Goal: Task Accomplishment & Management: Manage account settings

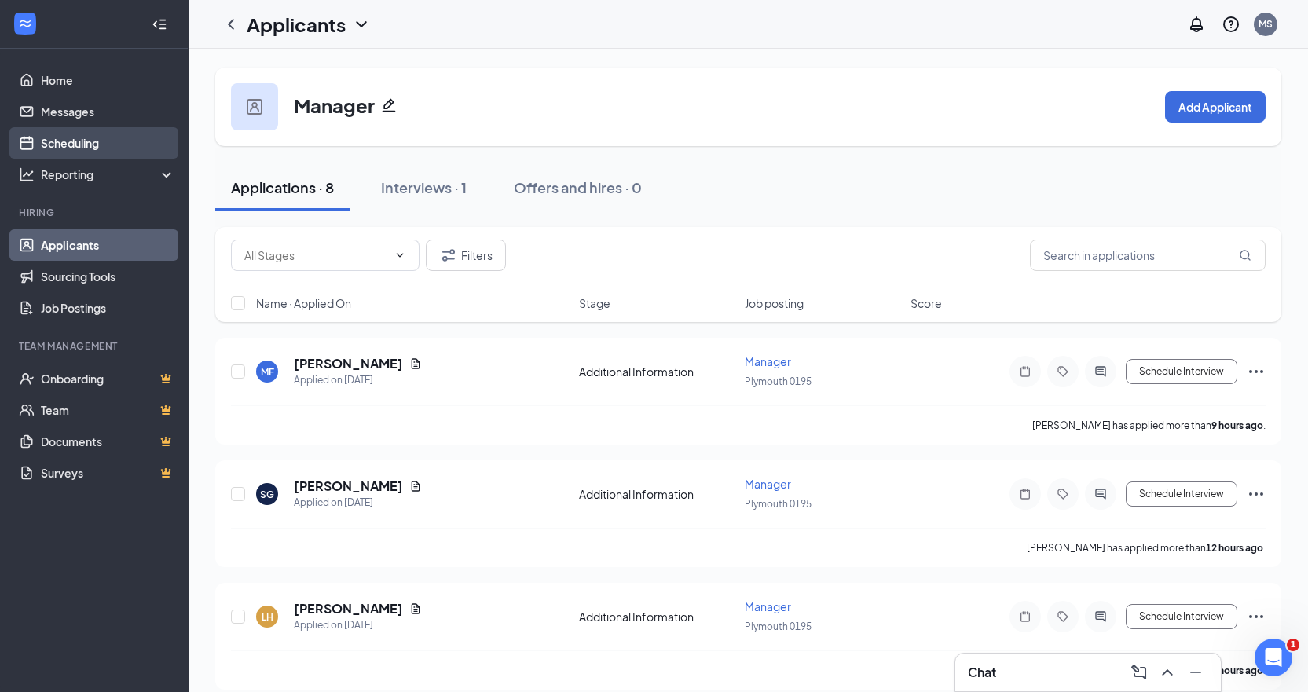
click at [99, 150] on link "Scheduling" at bounding box center [108, 142] width 134 height 31
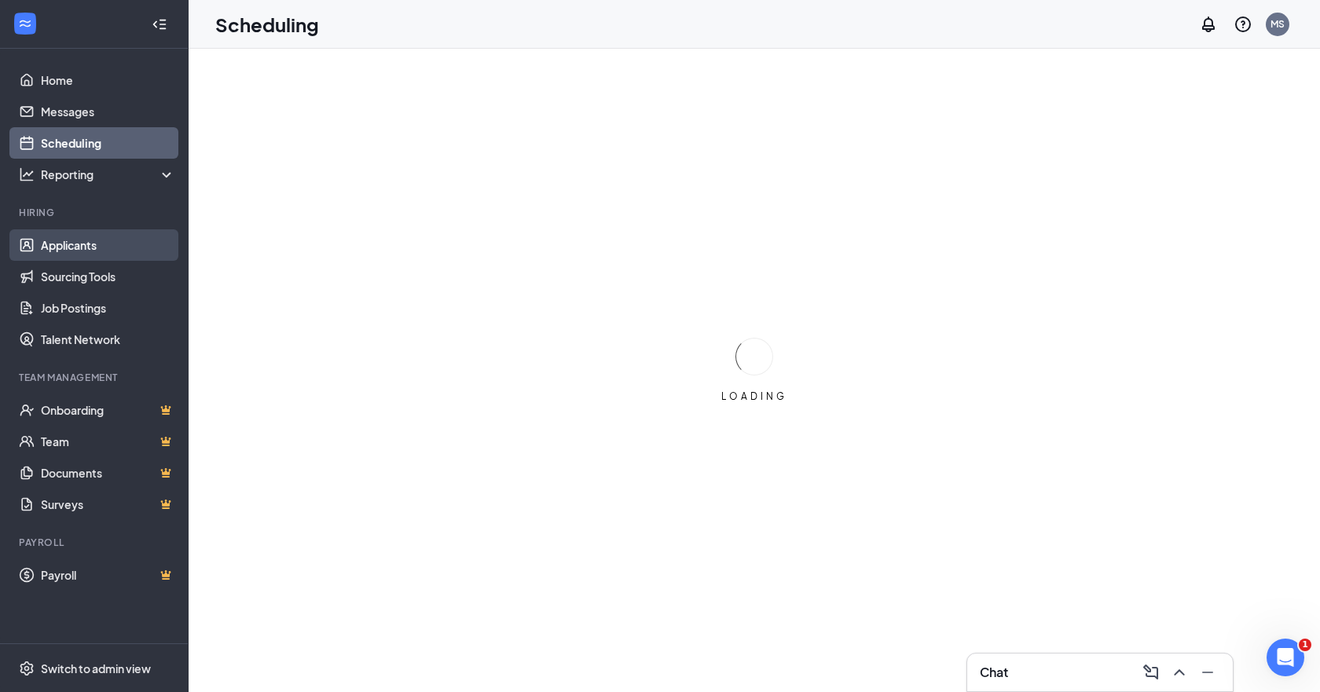
click at [77, 250] on link "Applicants" at bounding box center [108, 244] width 134 height 31
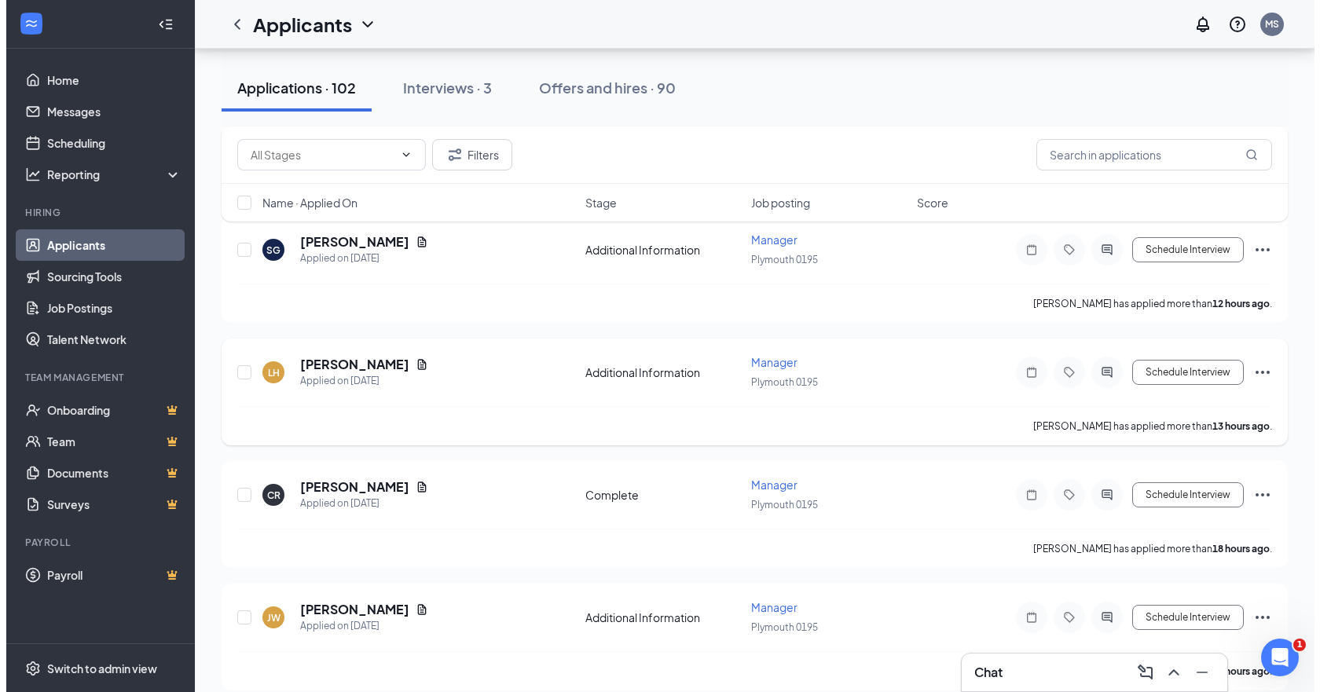
scroll to position [236, 0]
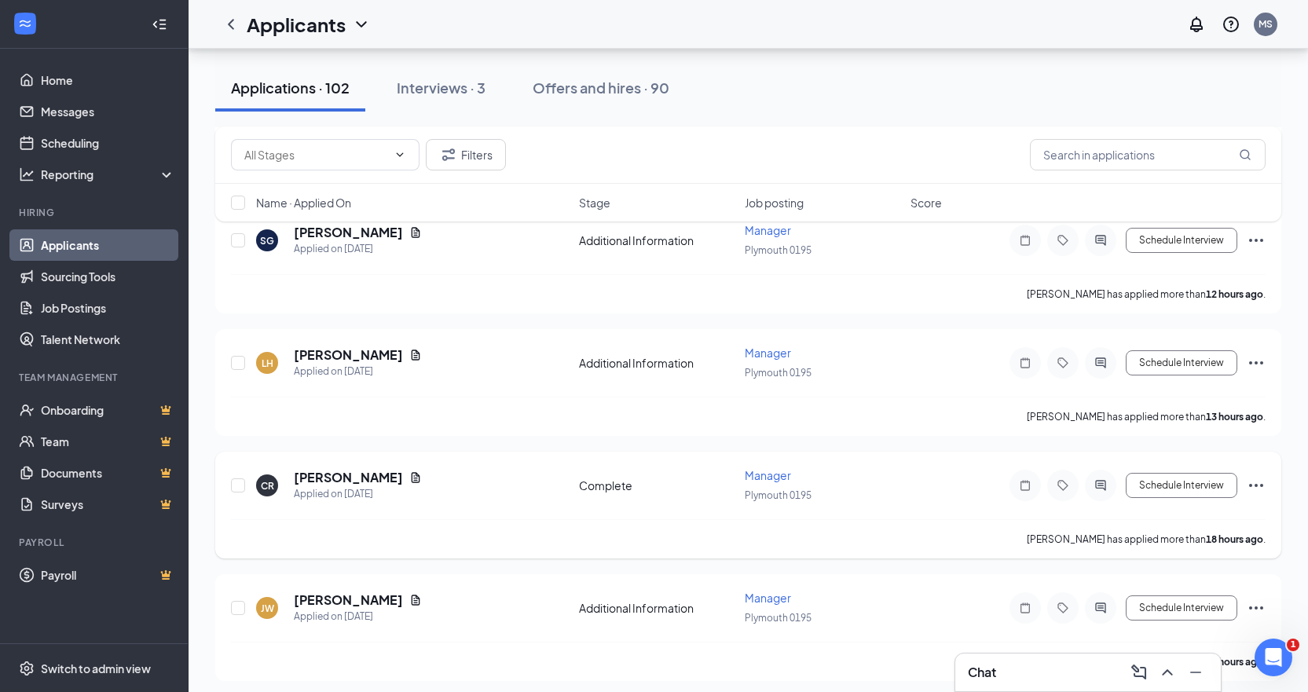
click at [346, 475] on h5 "[PERSON_NAME]" at bounding box center [348, 477] width 109 height 17
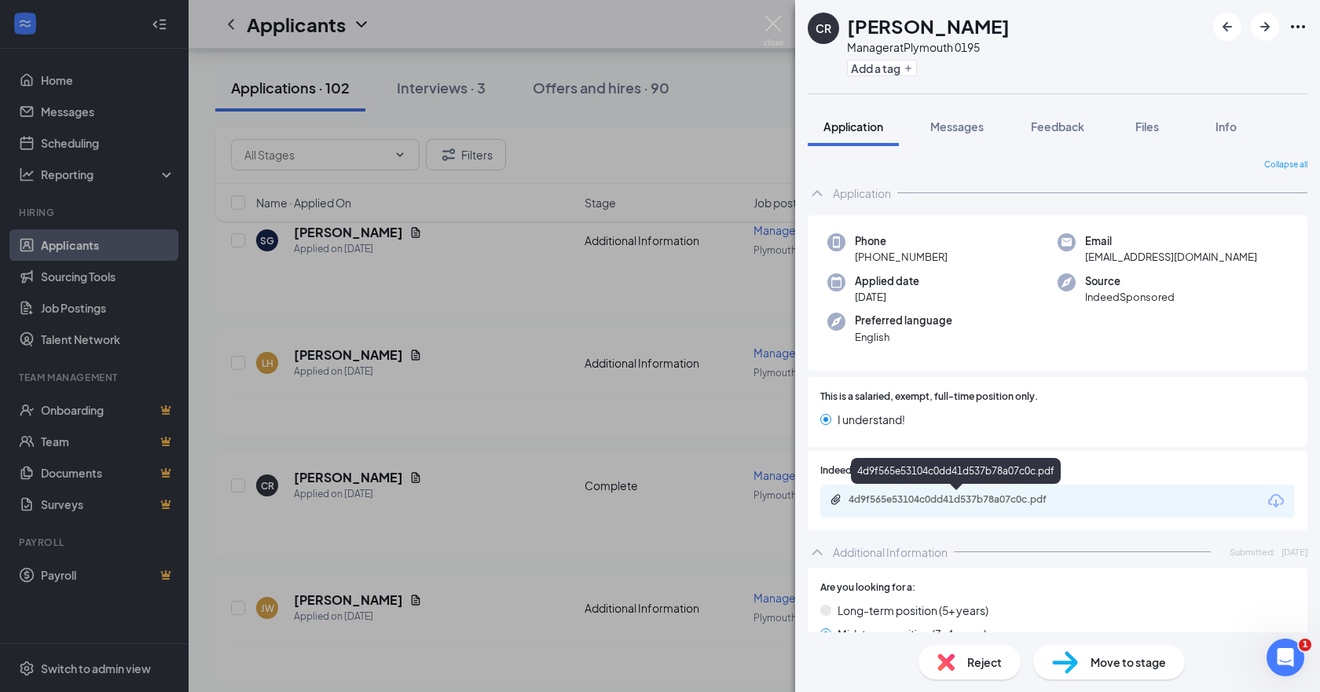
click at [886, 501] on div "4d9f565e53104c0dd41d537b78a07c0c.pdf" at bounding box center [959, 499] width 220 height 13
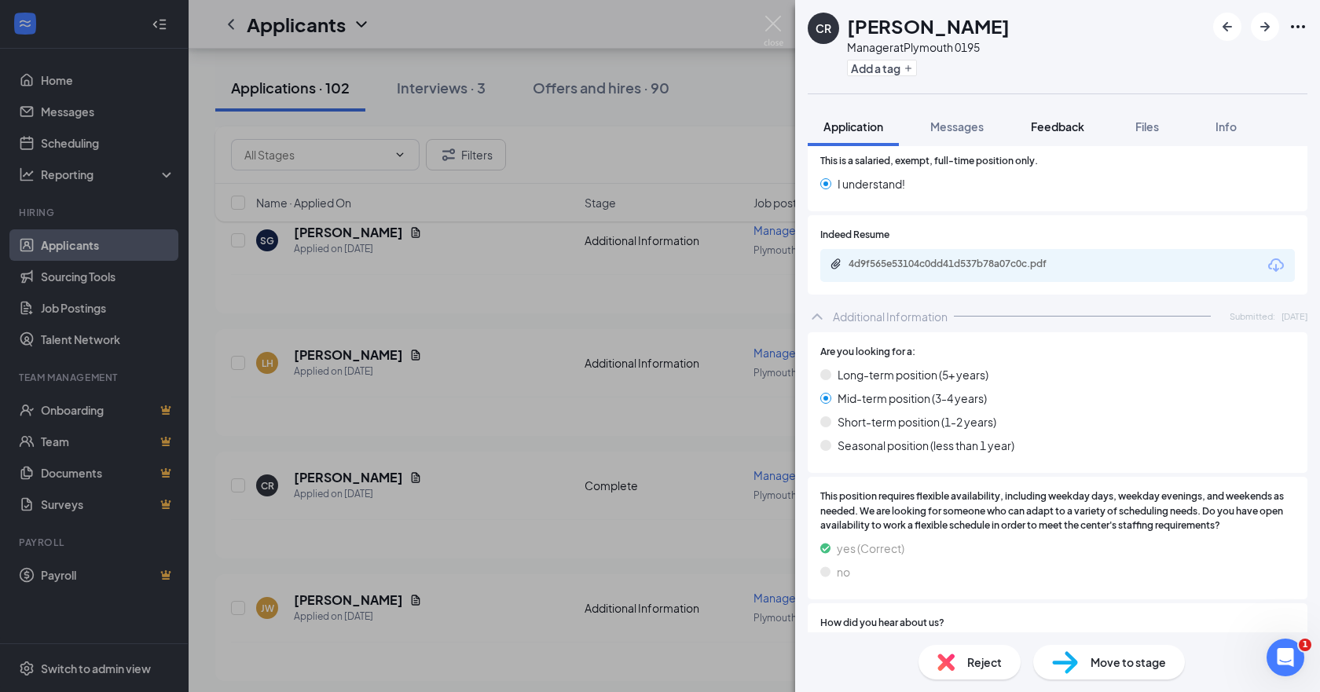
click at [1035, 121] on span "Feedback" at bounding box center [1057, 126] width 53 height 14
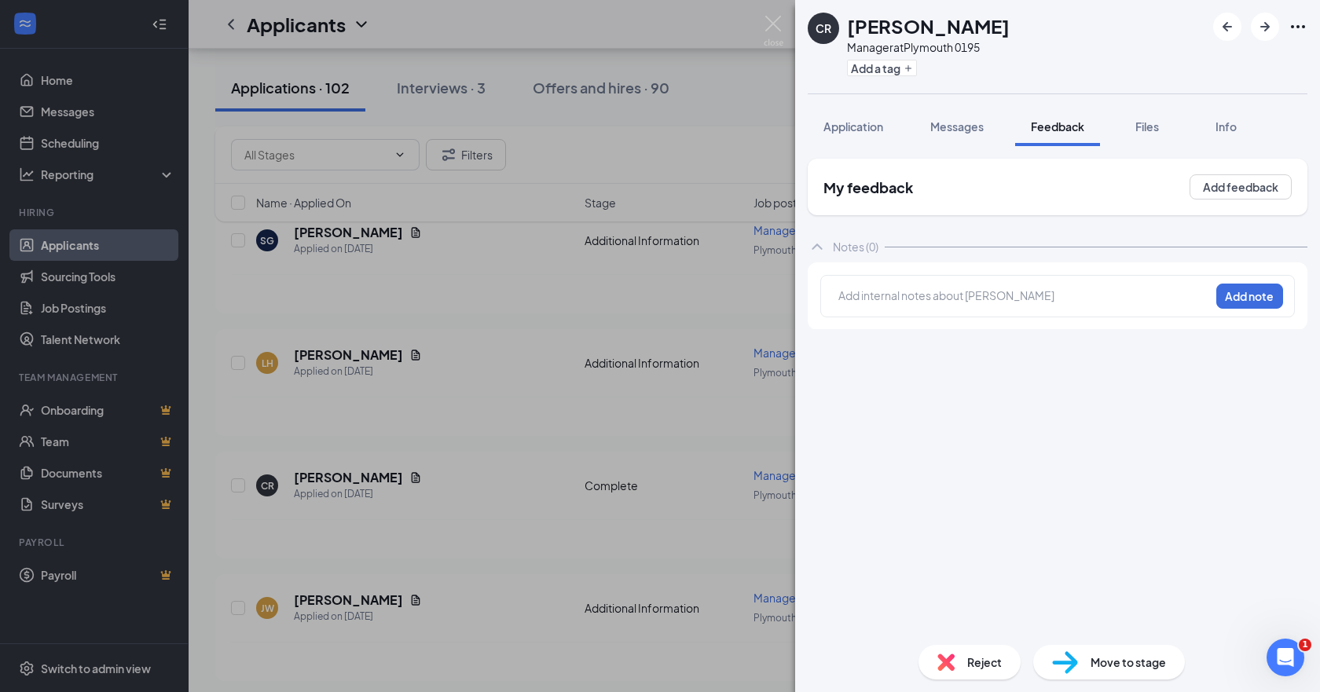
click at [892, 304] on div at bounding box center [1024, 298] width 370 height 20
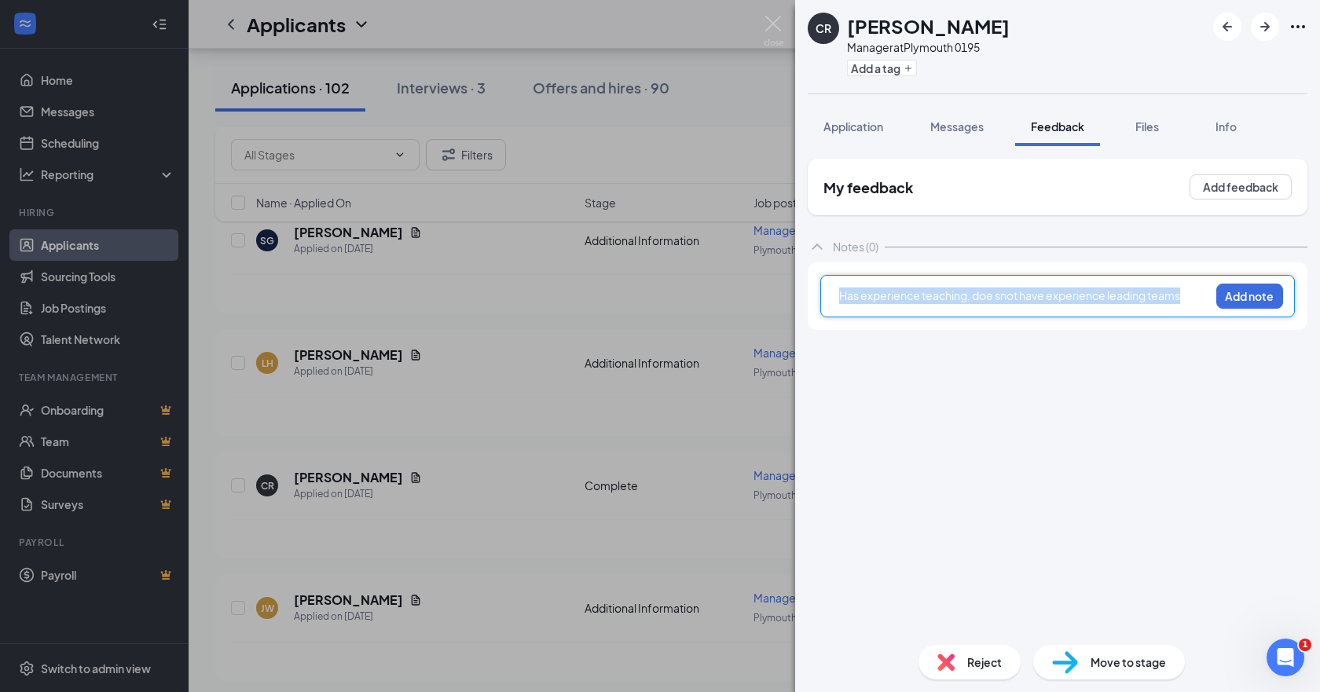
drag, startPoint x: 1196, startPoint y: 292, endPoint x: 295, endPoint y: 293, distance: 901.2
click at [295, 293] on div "CR [PERSON_NAME] Manager at [GEOGRAPHIC_DATA] 0195 Add a tag Application Messag…" at bounding box center [660, 346] width 1320 height 692
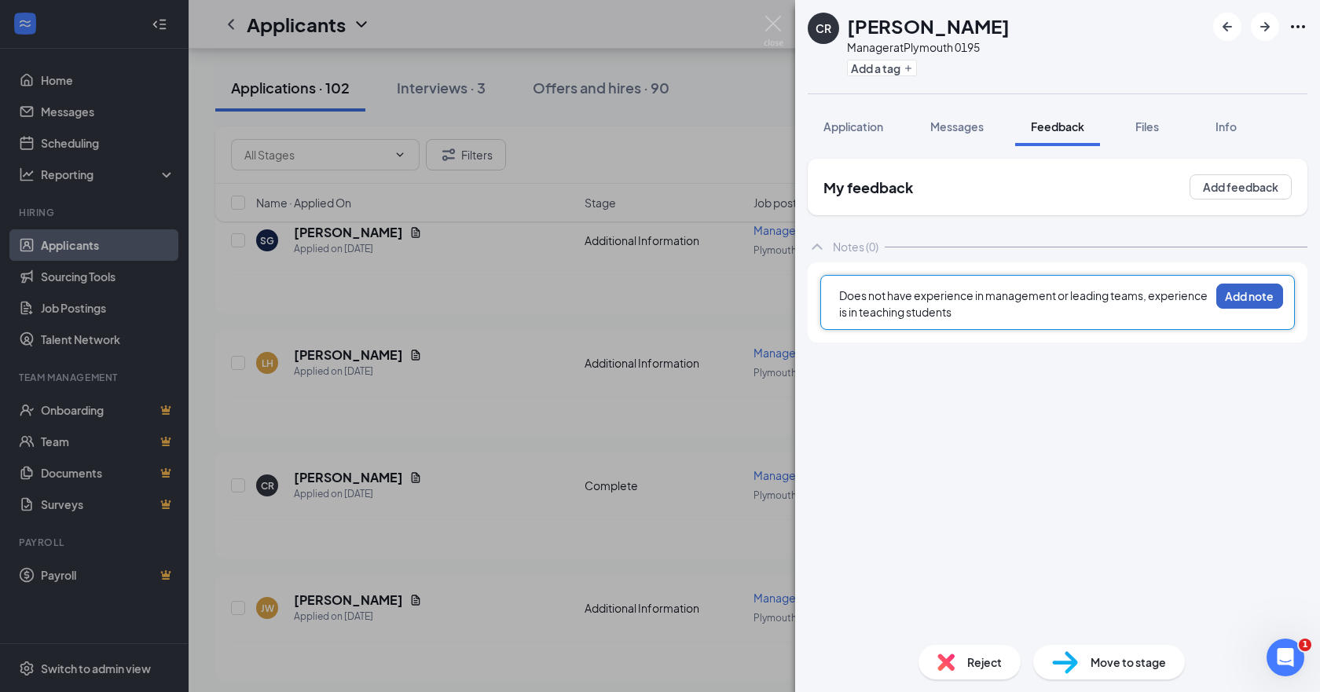
click at [1255, 299] on button "Add note" at bounding box center [1249, 296] width 67 height 25
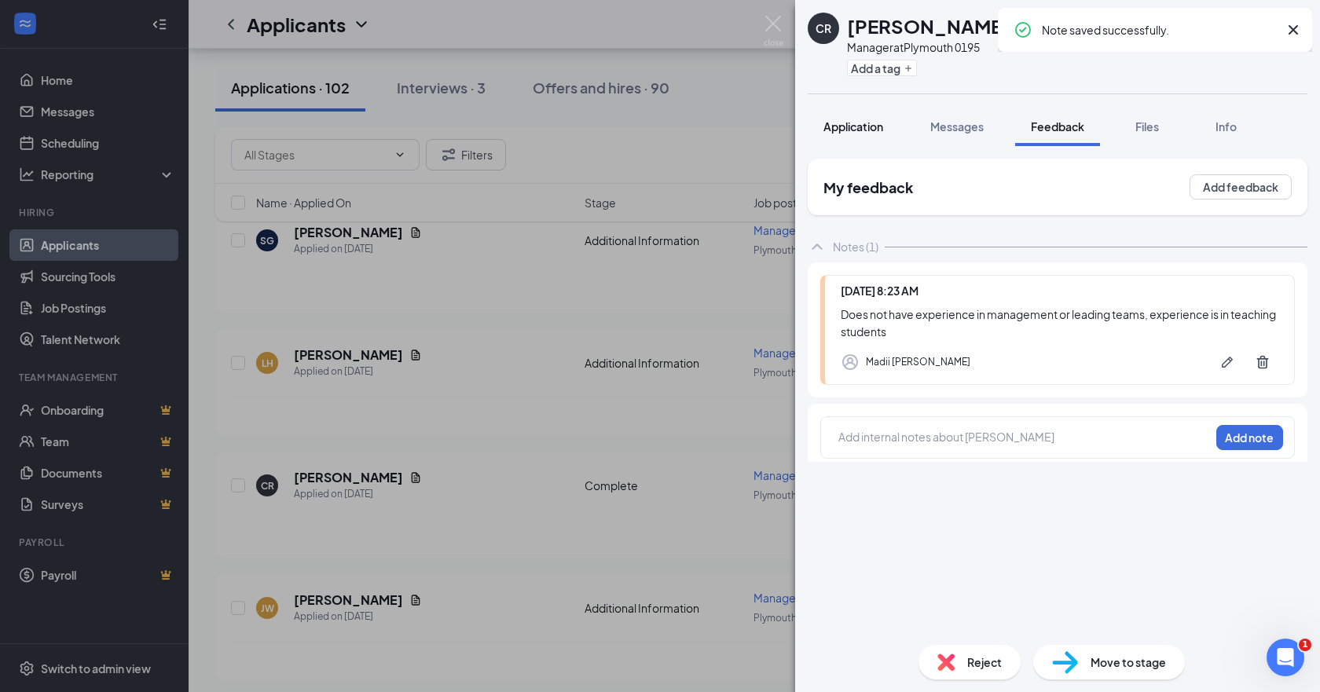
click at [840, 123] on span "Application" at bounding box center [853, 126] width 60 height 14
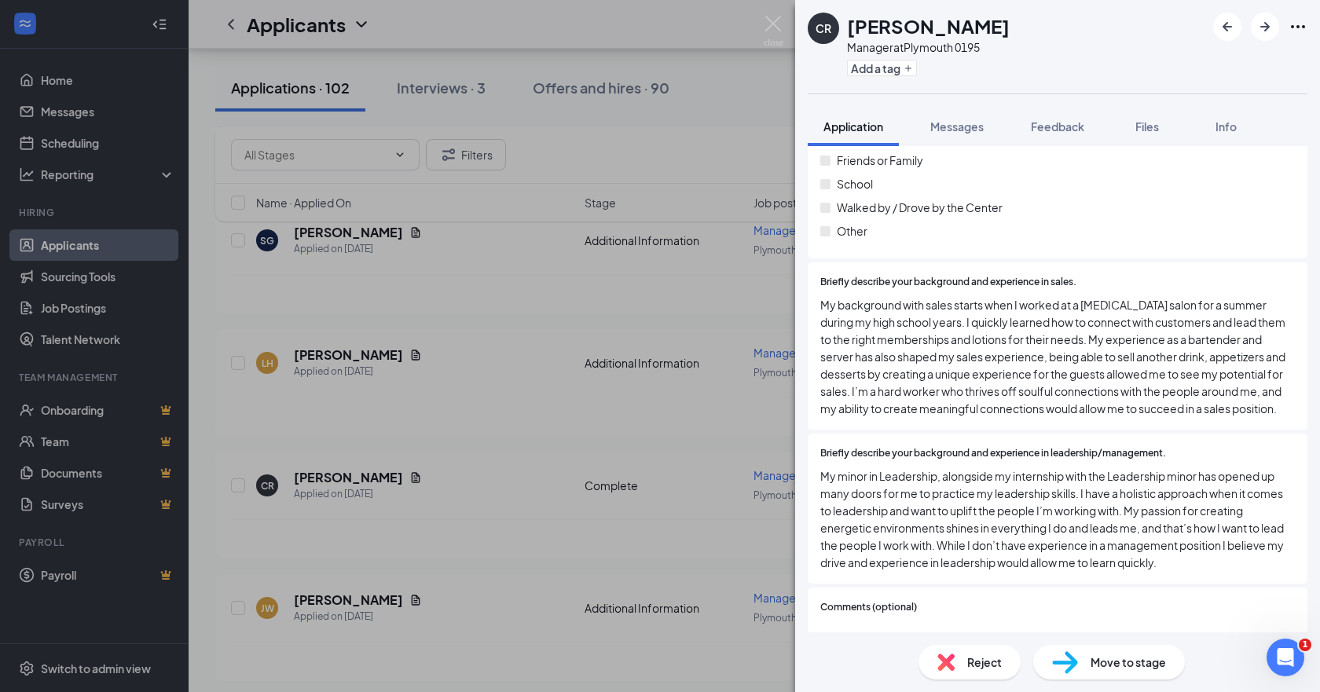
scroll to position [838, 0]
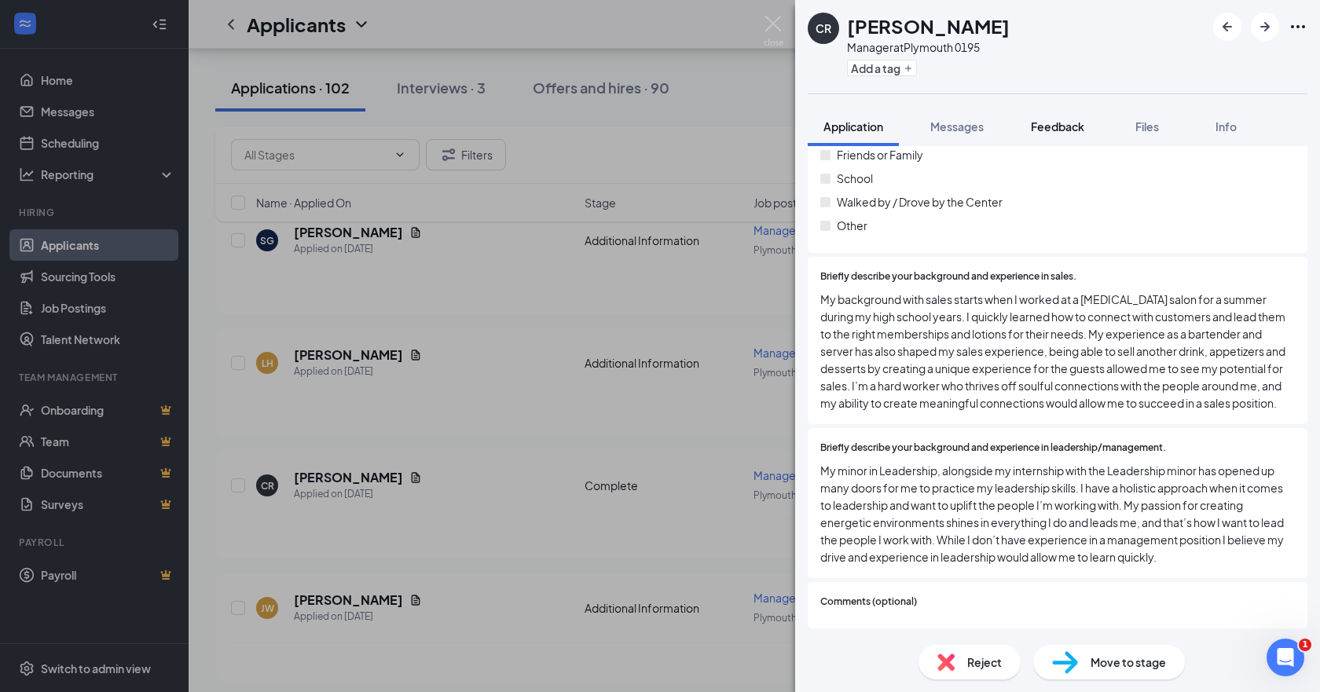
click at [1080, 137] on button "Feedback" at bounding box center [1057, 126] width 85 height 39
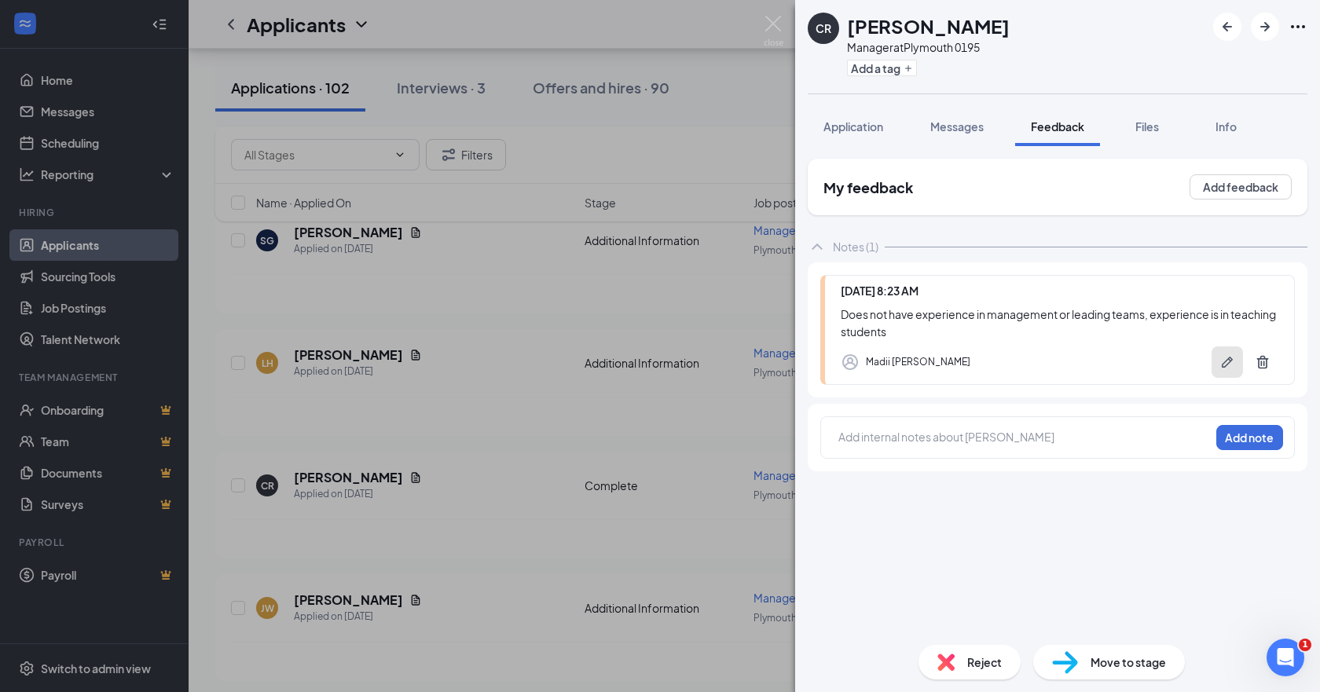
click at [1221, 361] on icon "Pen" at bounding box center [1227, 362] width 16 height 16
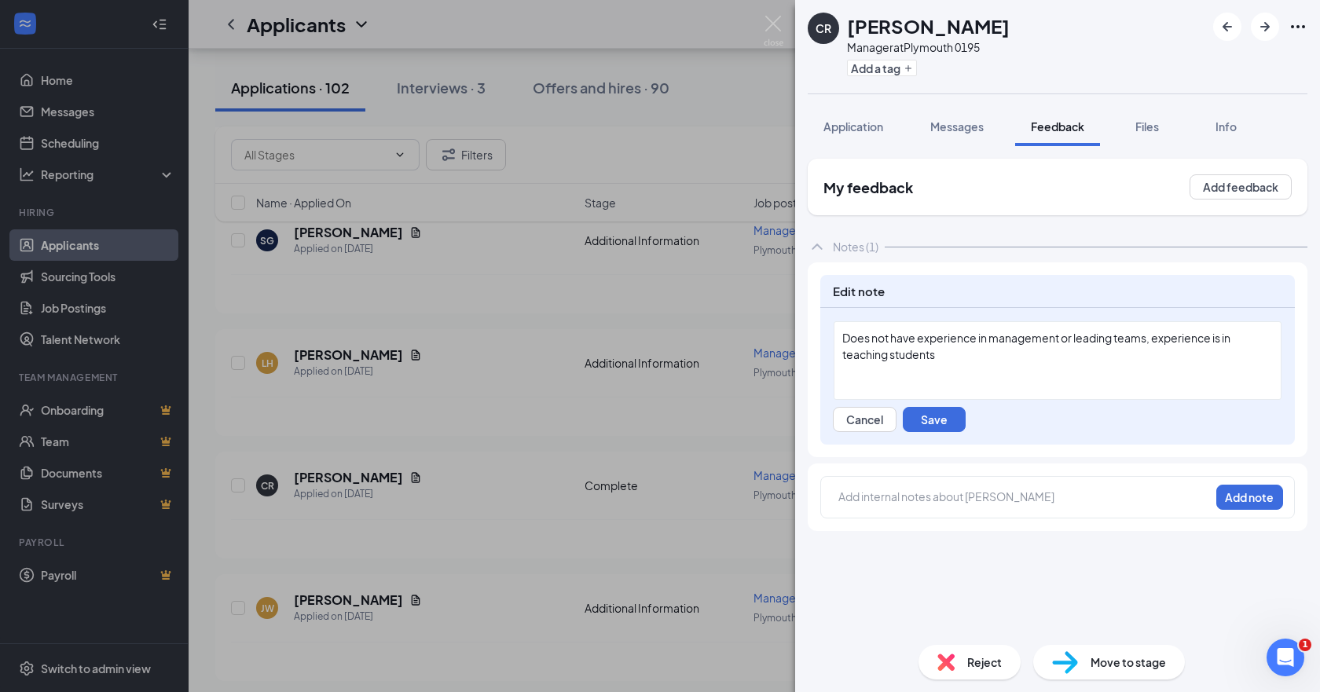
click at [989, 350] on div "Does not have experience in management or leading teams, experience is in teach…" at bounding box center [1057, 346] width 431 height 33
click at [1153, 343] on span "Does not have experience in management or leading teams, experience is in teach…" at bounding box center [1037, 346] width 390 height 31
click at [917, 336] on span "Does not have experience in management or leading teams, experience is in teach…" at bounding box center [1037, 346] width 390 height 31
click at [1080, 354] on div "Does not have actual work experience in management or leading teams, experience…" at bounding box center [1057, 346] width 431 height 33
click at [931, 418] on button "Save" at bounding box center [934, 419] width 63 height 25
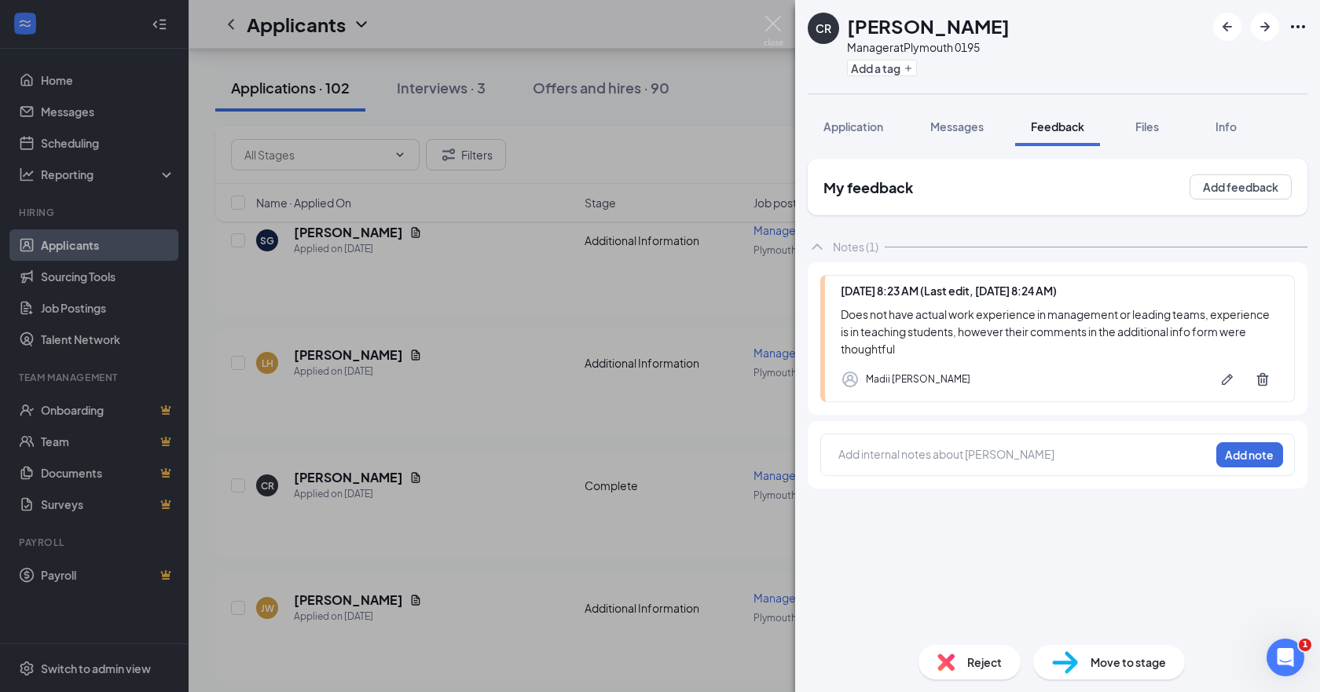
click at [556, 486] on div "CR [PERSON_NAME] Manager at [GEOGRAPHIC_DATA] 0195 Add a tag Application Messag…" at bounding box center [660, 346] width 1320 height 692
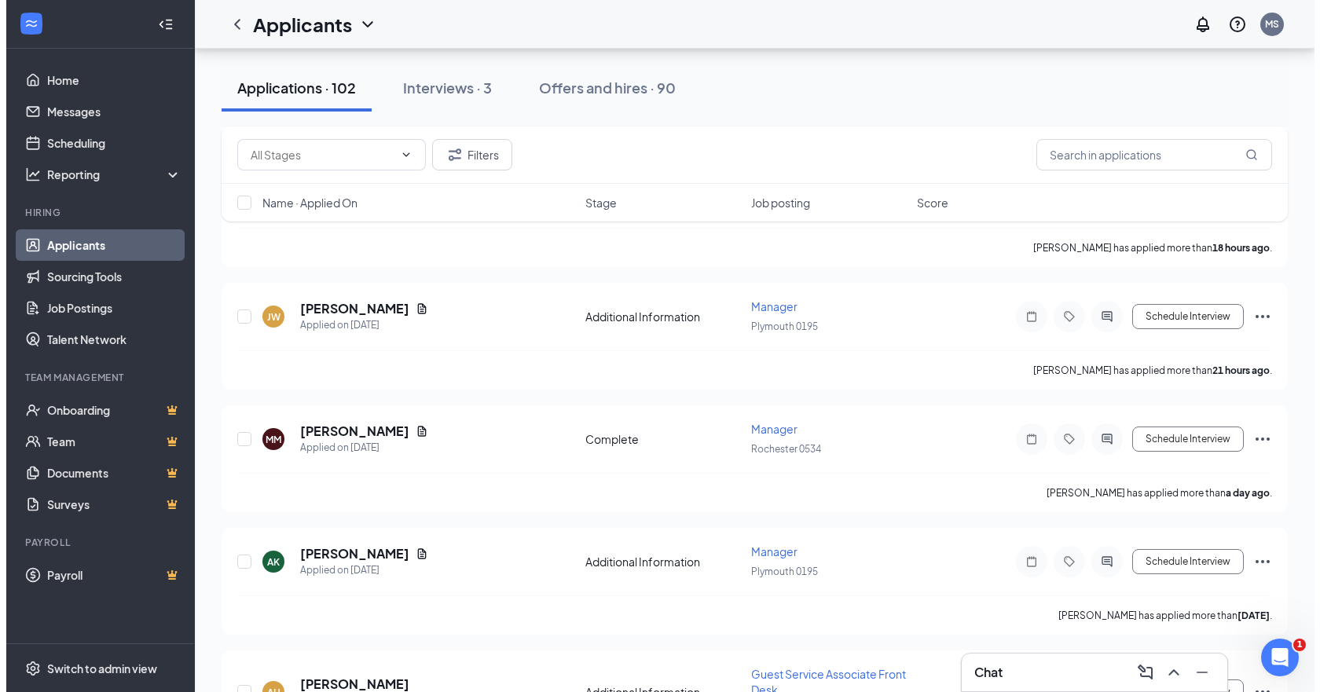
scroll to position [550, 0]
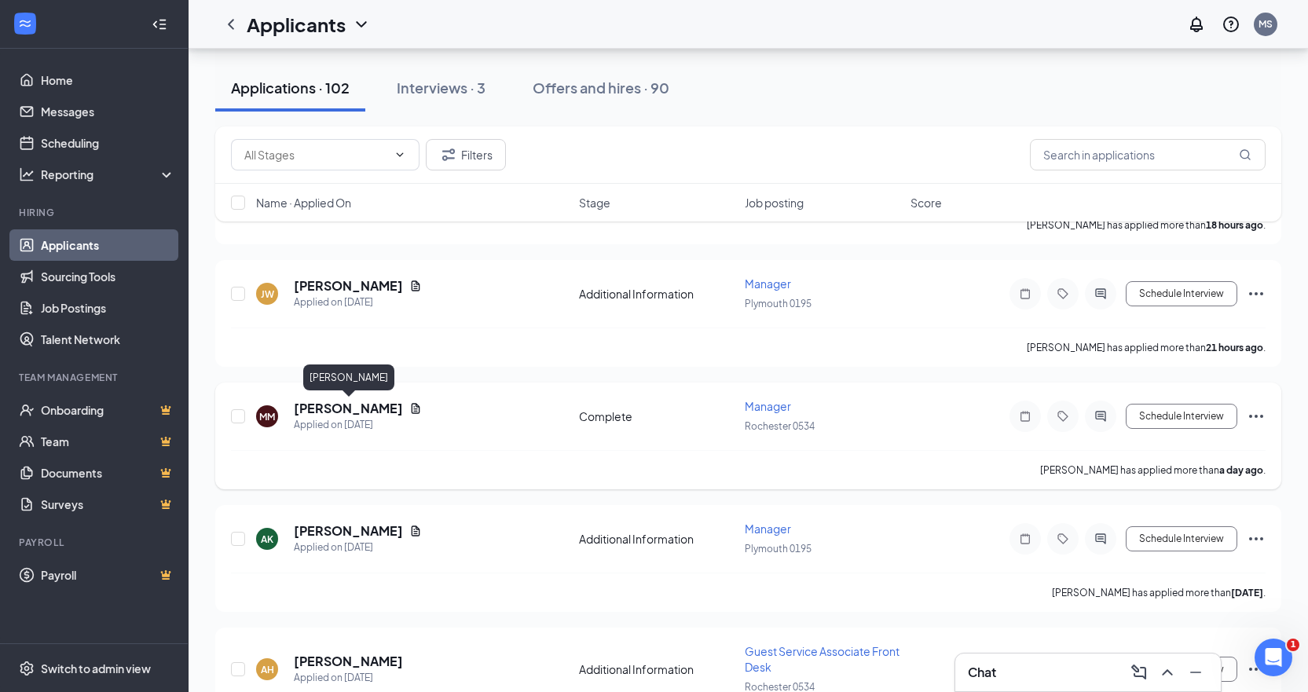
click at [377, 407] on h5 "[PERSON_NAME]" at bounding box center [348, 408] width 109 height 17
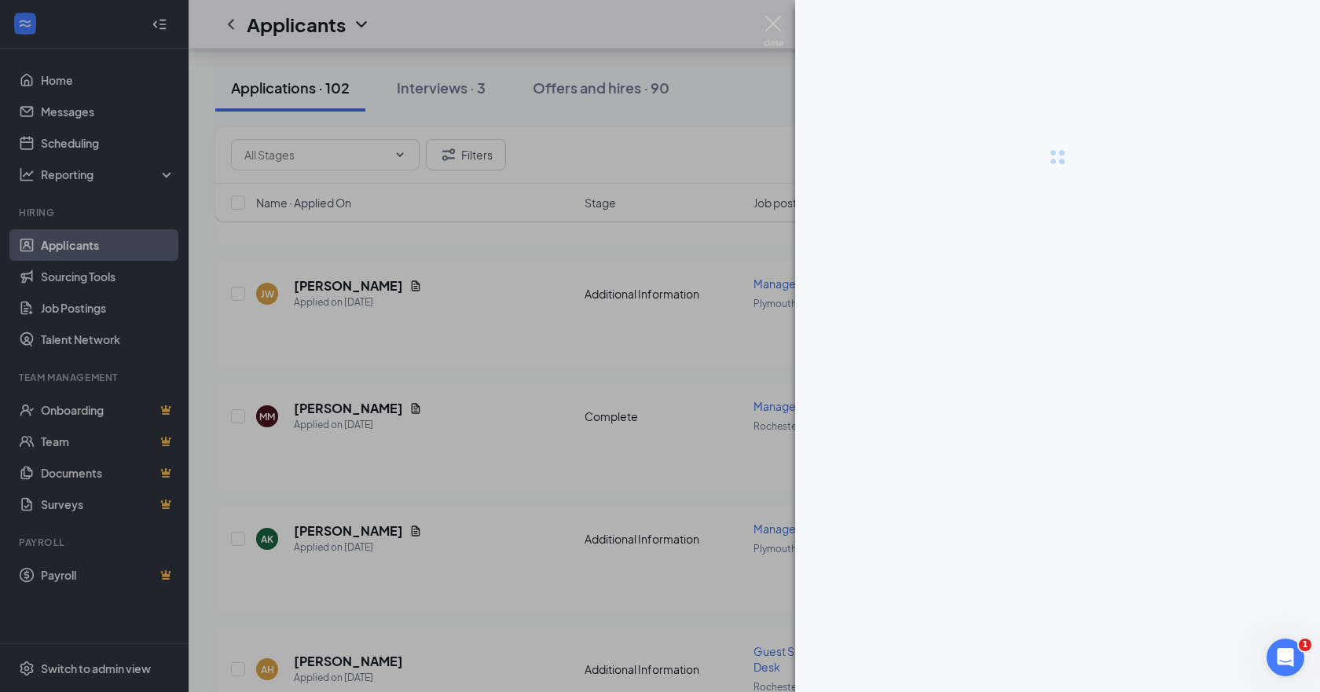
click at [588, 306] on div at bounding box center [660, 346] width 1320 height 692
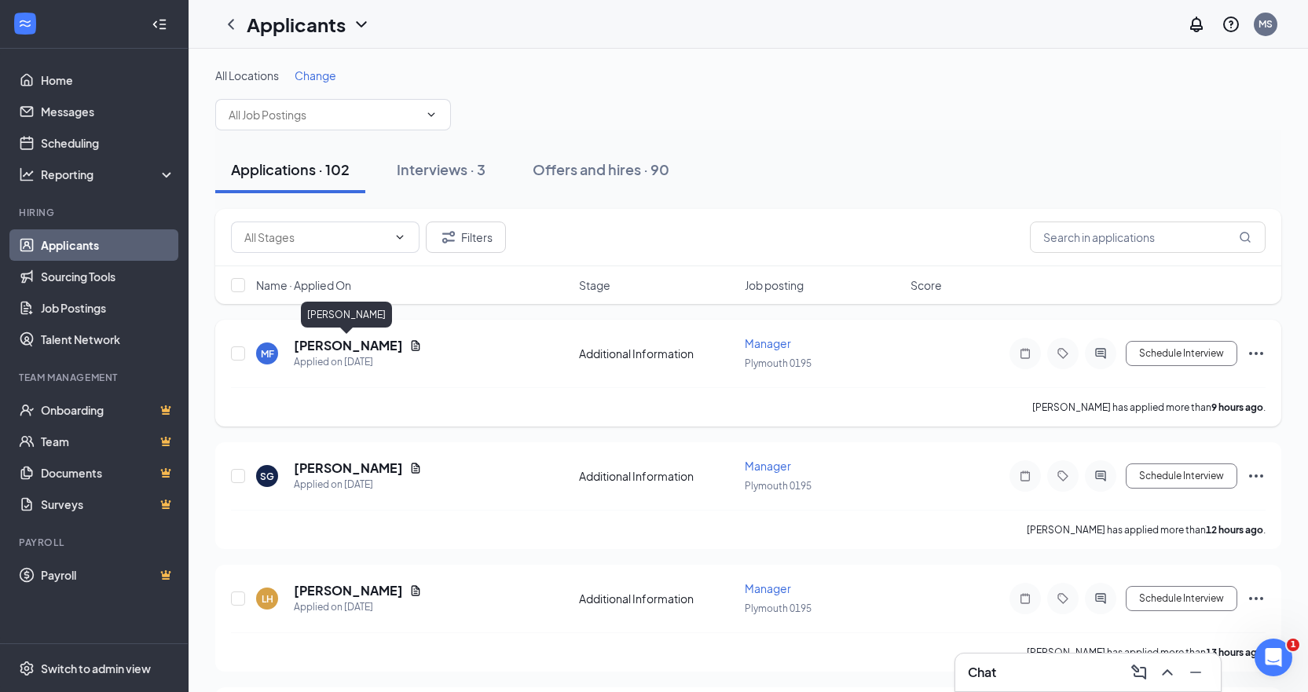
click at [343, 341] on h5 "[PERSON_NAME]" at bounding box center [348, 345] width 109 height 17
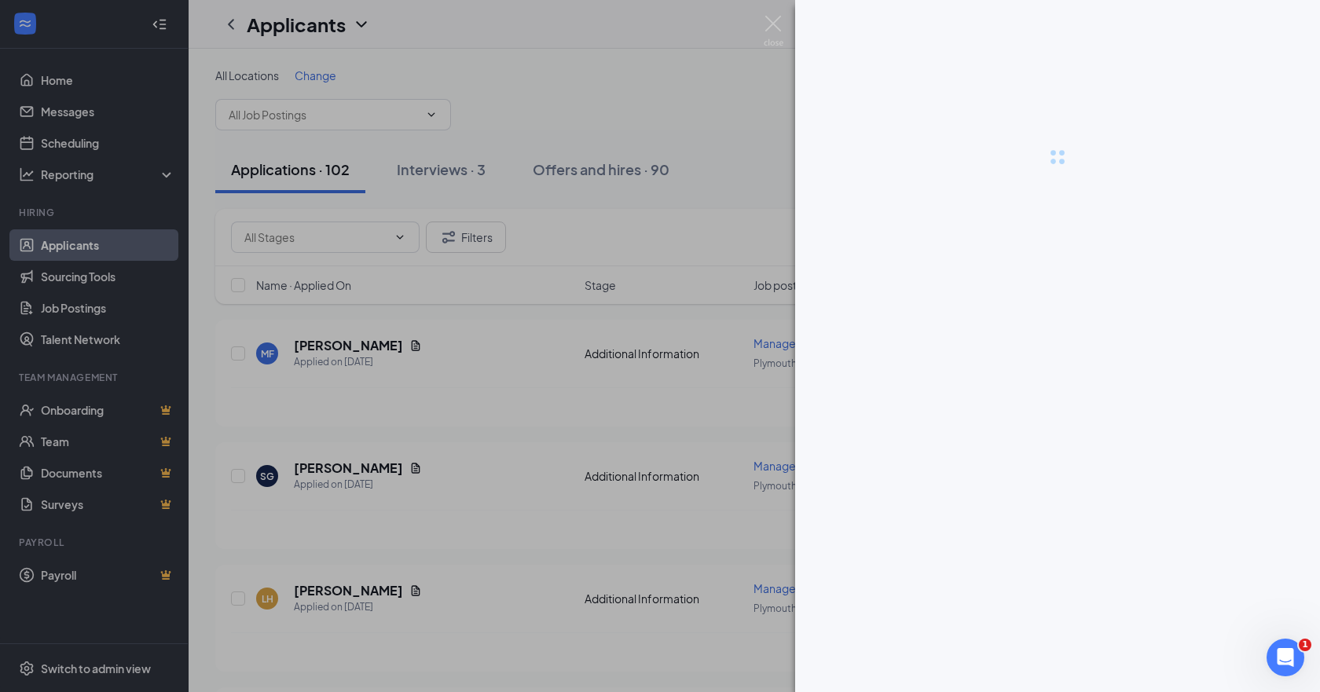
click at [440, 452] on div at bounding box center [660, 346] width 1320 height 692
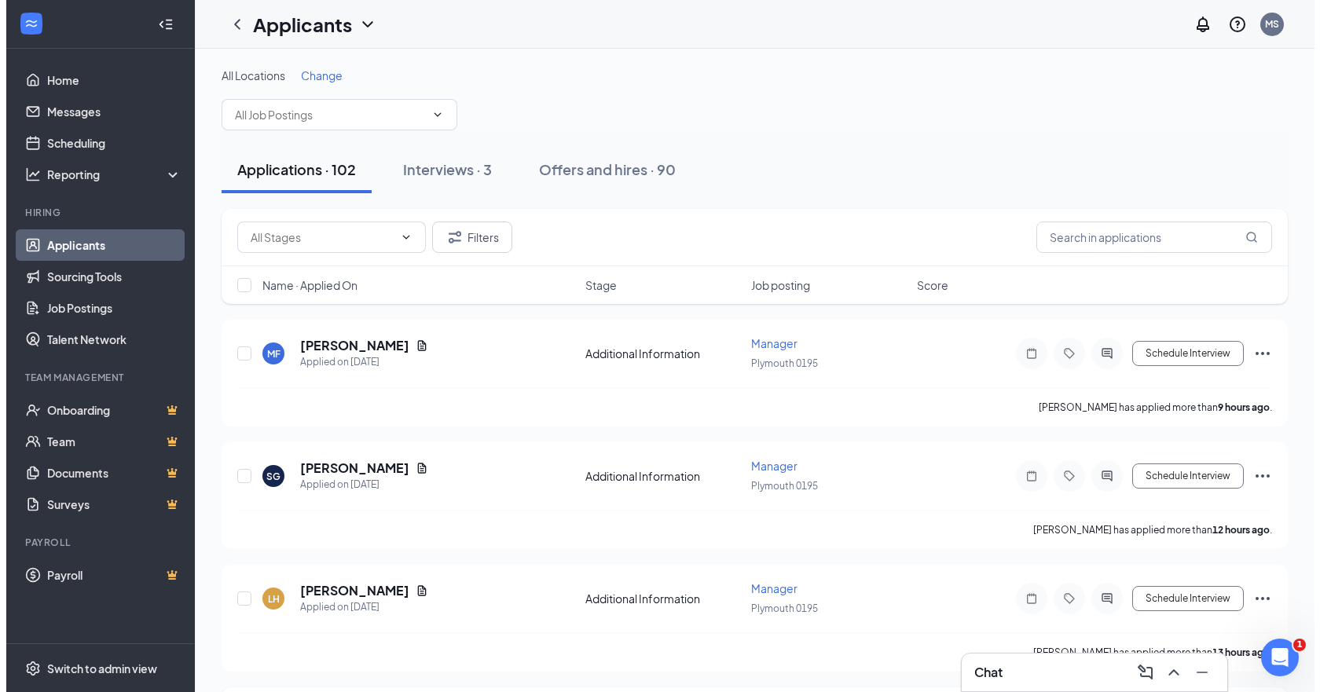
scroll to position [314, 0]
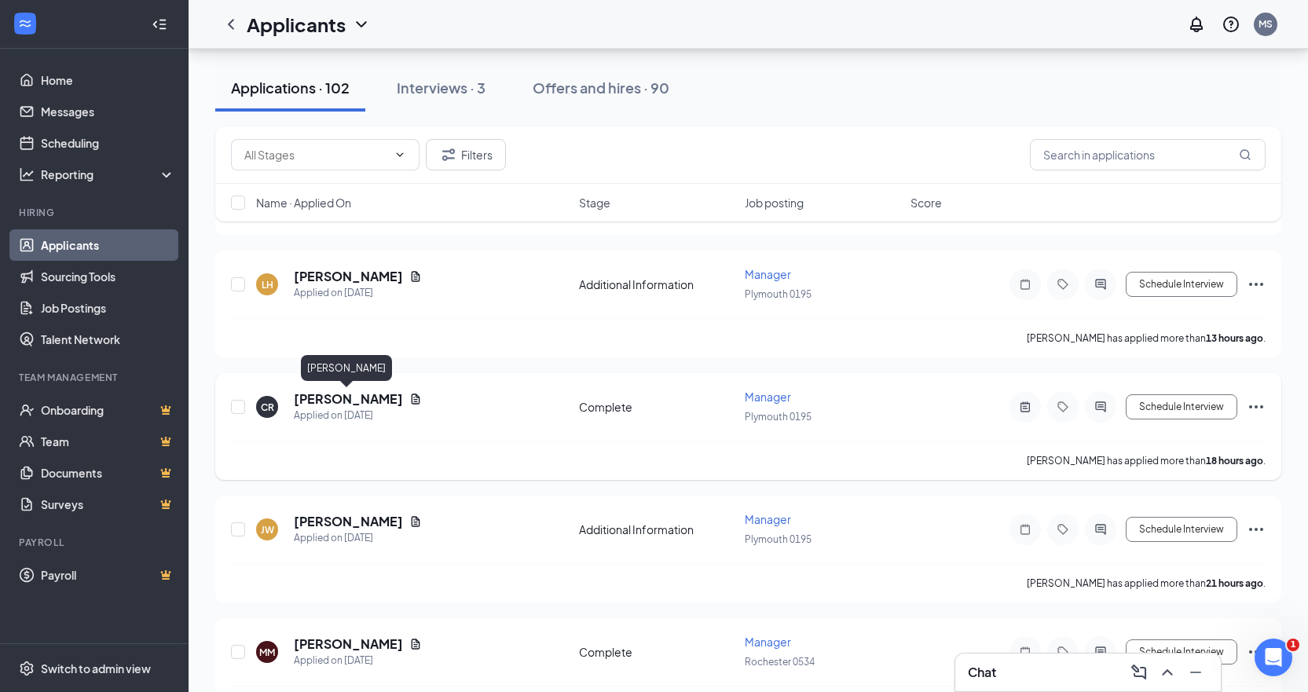
click at [331, 399] on h5 "[PERSON_NAME]" at bounding box center [348, 399] width 109 height 17
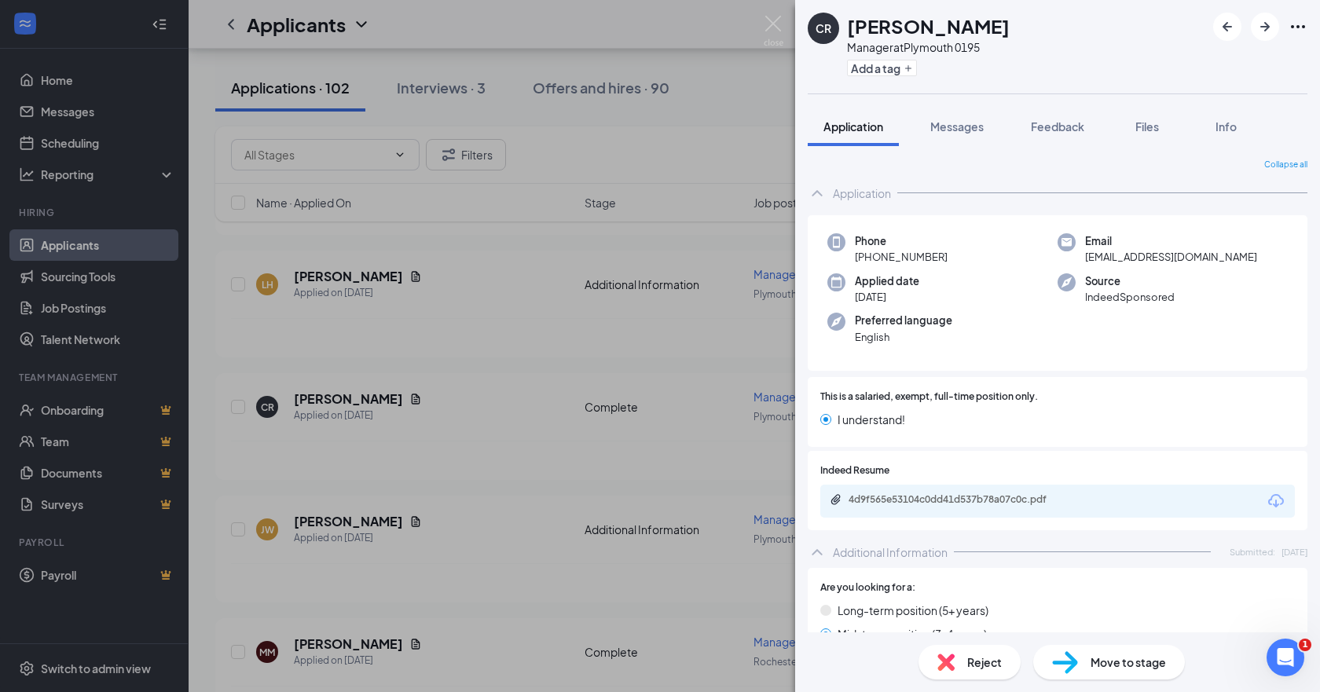
click at [1130, 668] on span "Move to stage" at bounding box center [1128, 662] width 75 height 17
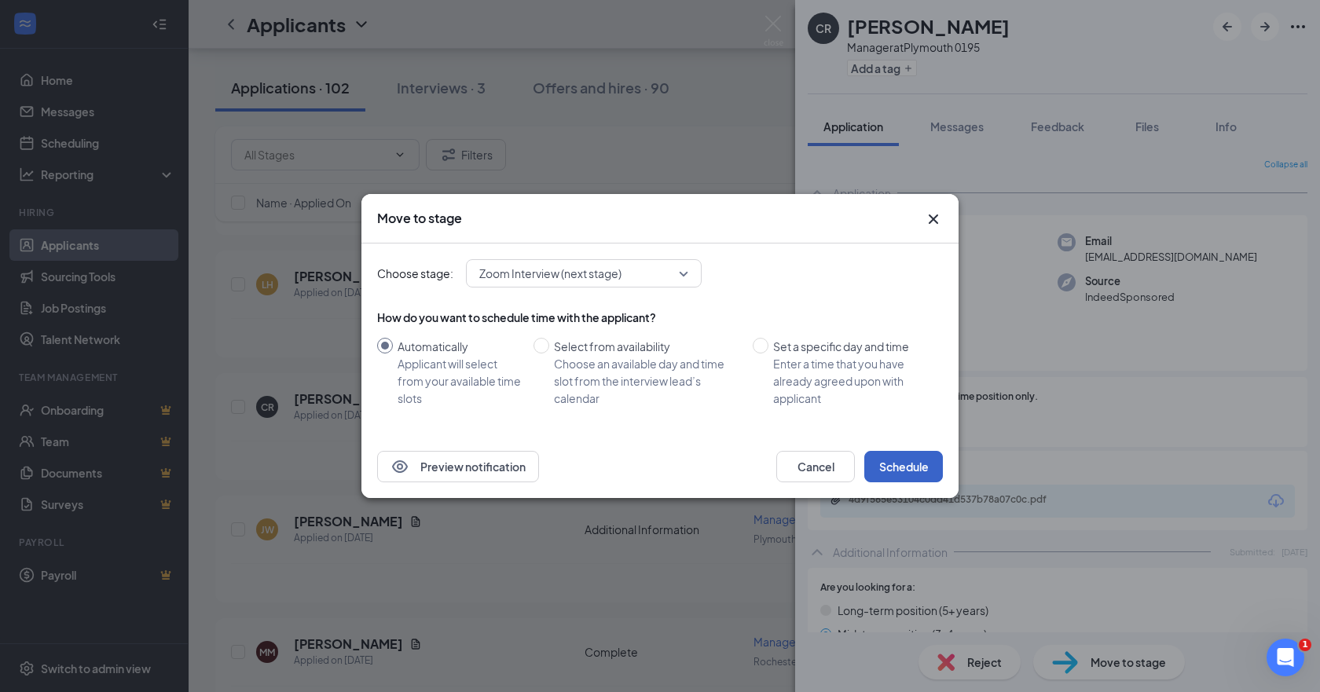
click at [904, 471] on button "Schedule" at bounding box center [903, 466] width 79 height 31
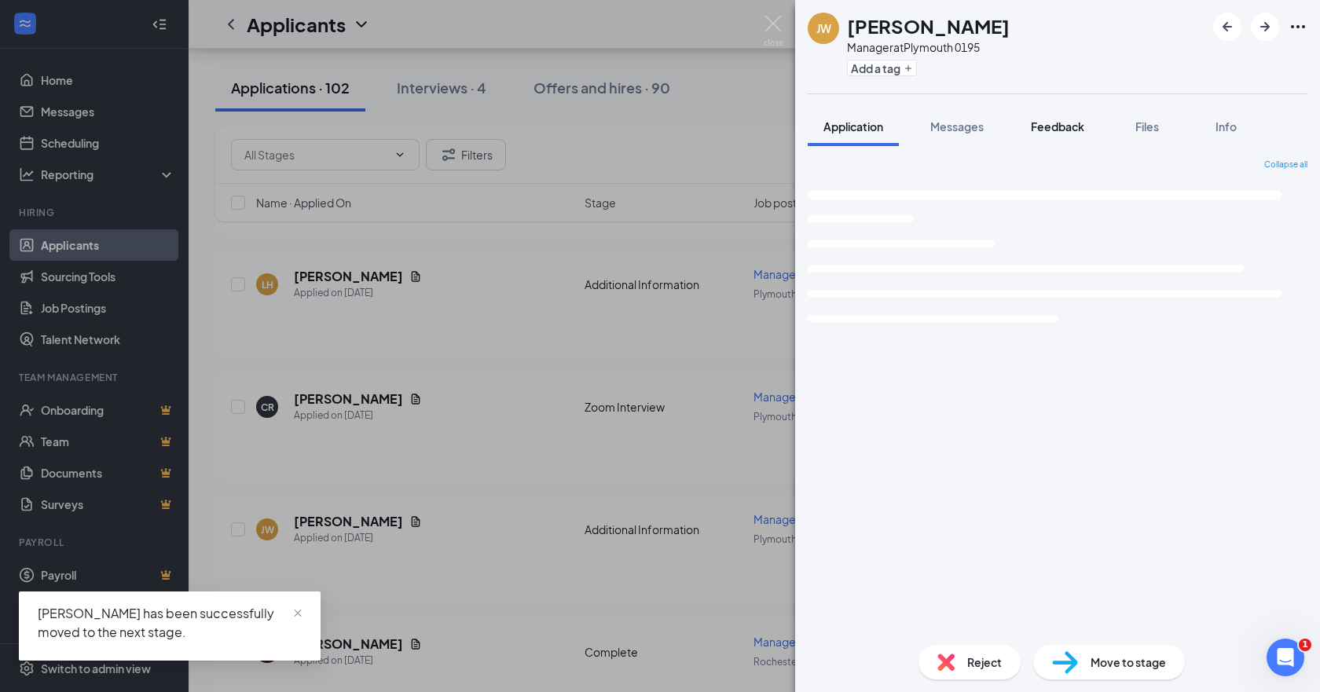
click at [1056, 134] on button "Feedback" at bounding box center [1057, 126] width 85 height 39
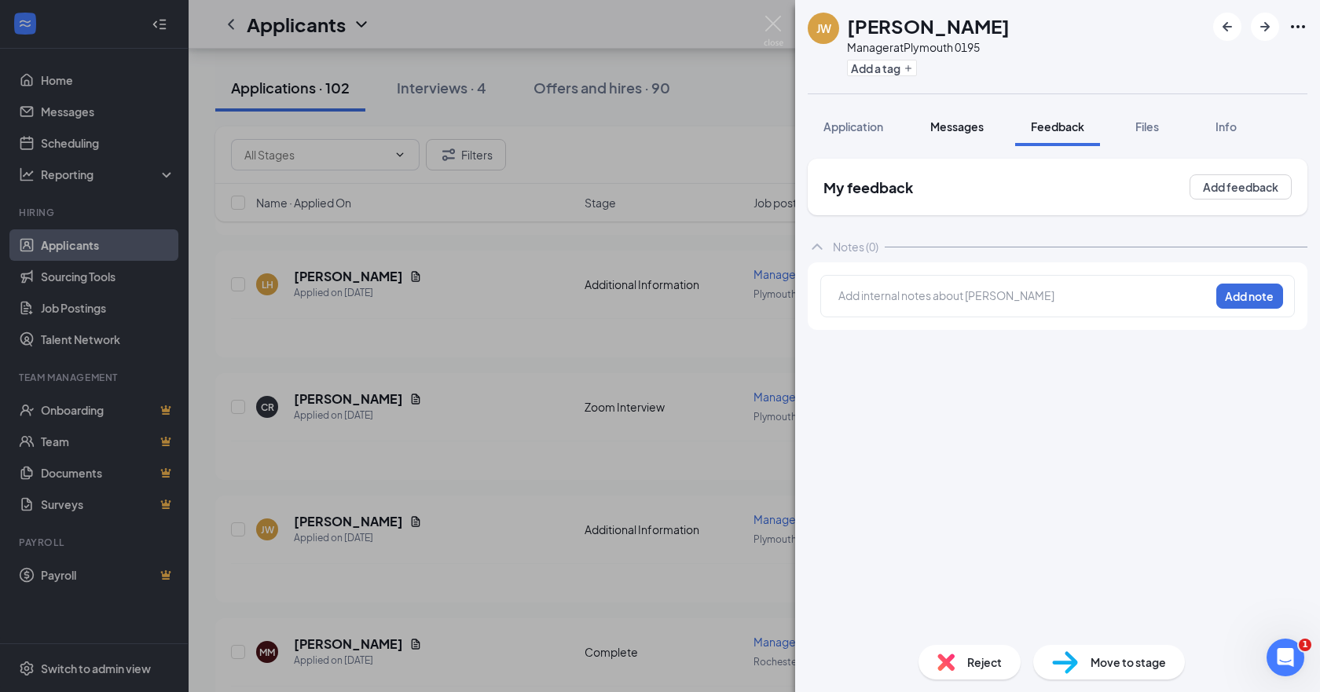
click at [978, 131] on span "Messages" at bounding box center [956, 126] width 53 height 14
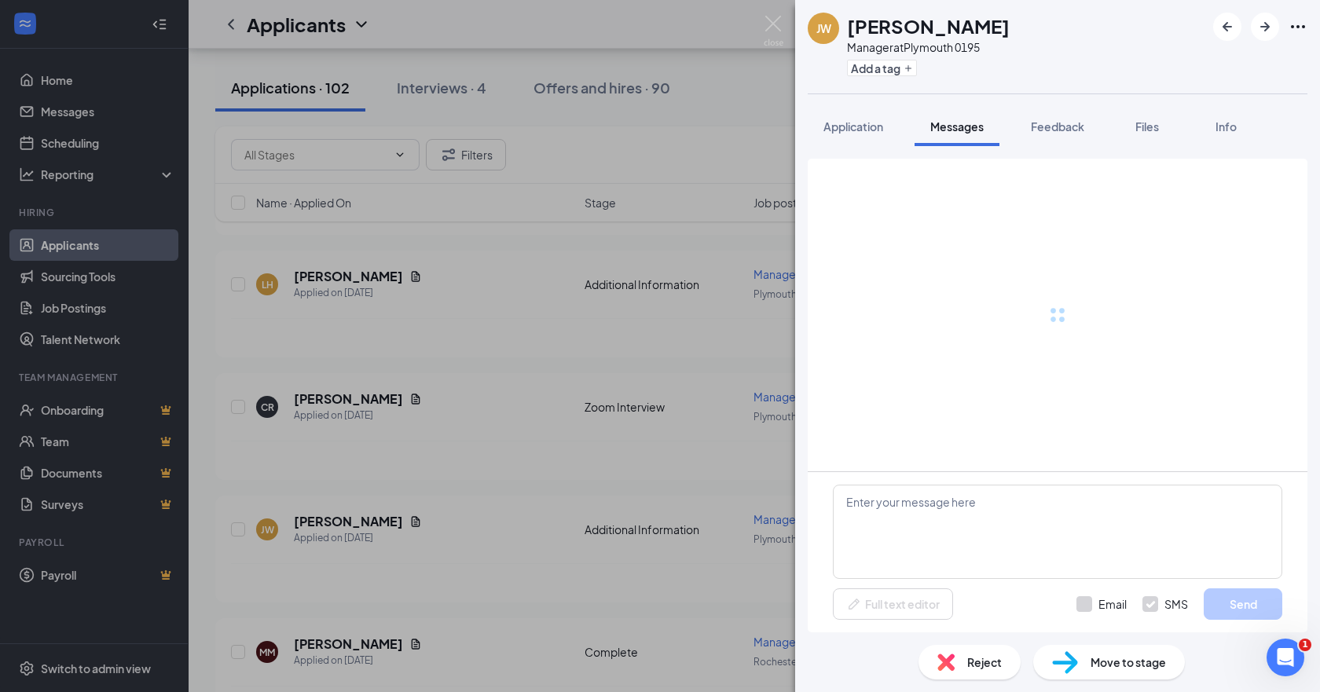
click at [728, 272] on div "[PERSON_NAME] Manager at [GEOGRAPHIC_DATA] 0195 Add a tag Application Messages …" at bounding box center [660, 346] width 1320 height 692
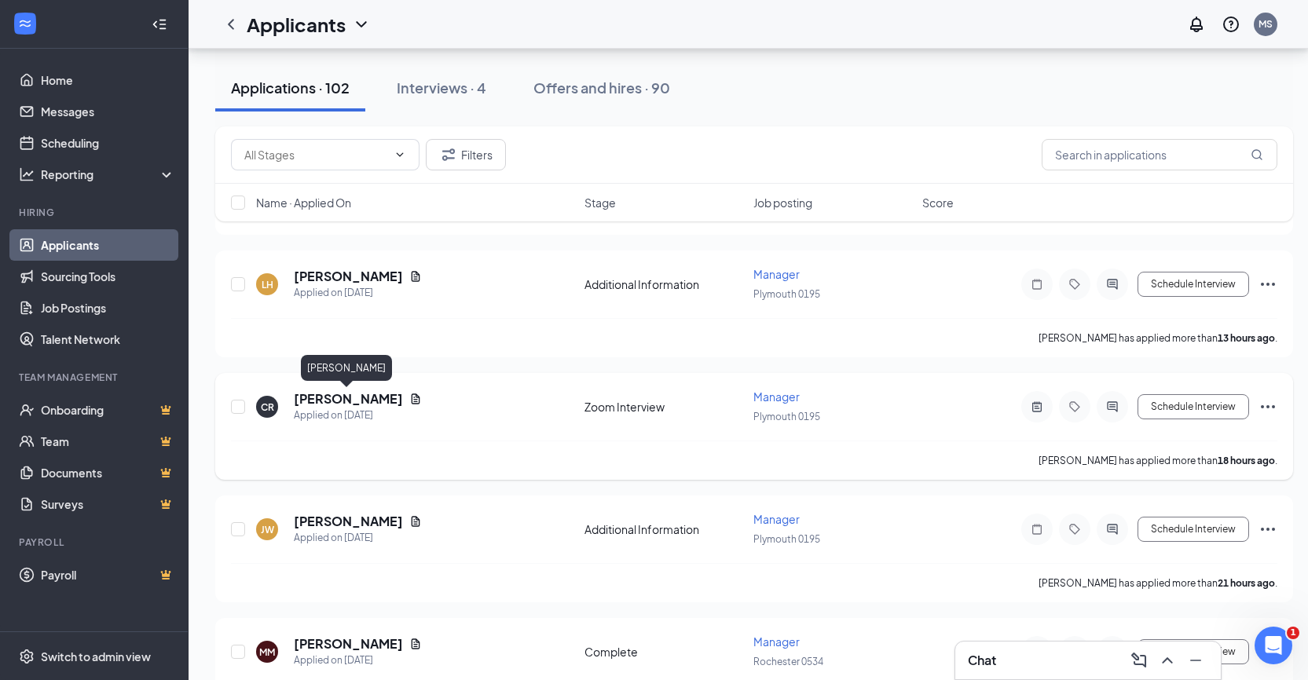
click at [334, 398] on h5 "[PERSON_NAME]" at bounding box center [348, 399] width 109 height 17
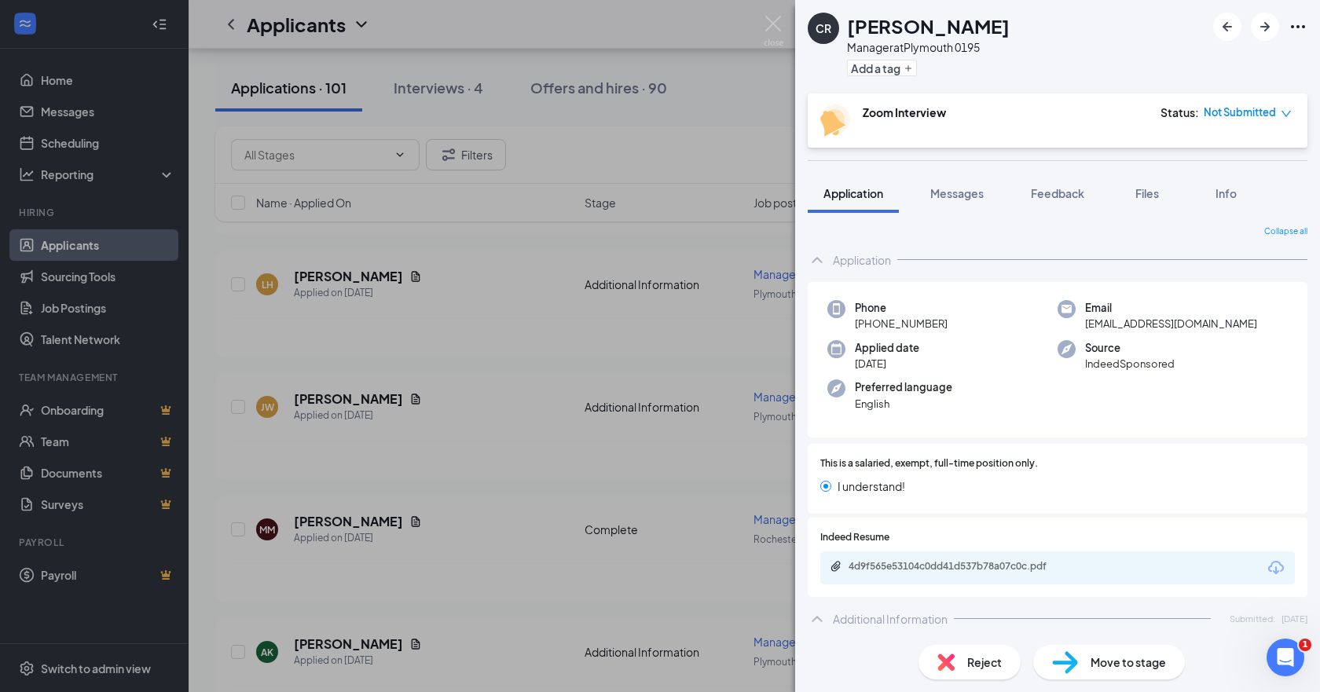
click at [948, 186] on span "Messages" at bounding box center [956, 193] width 53 height 14
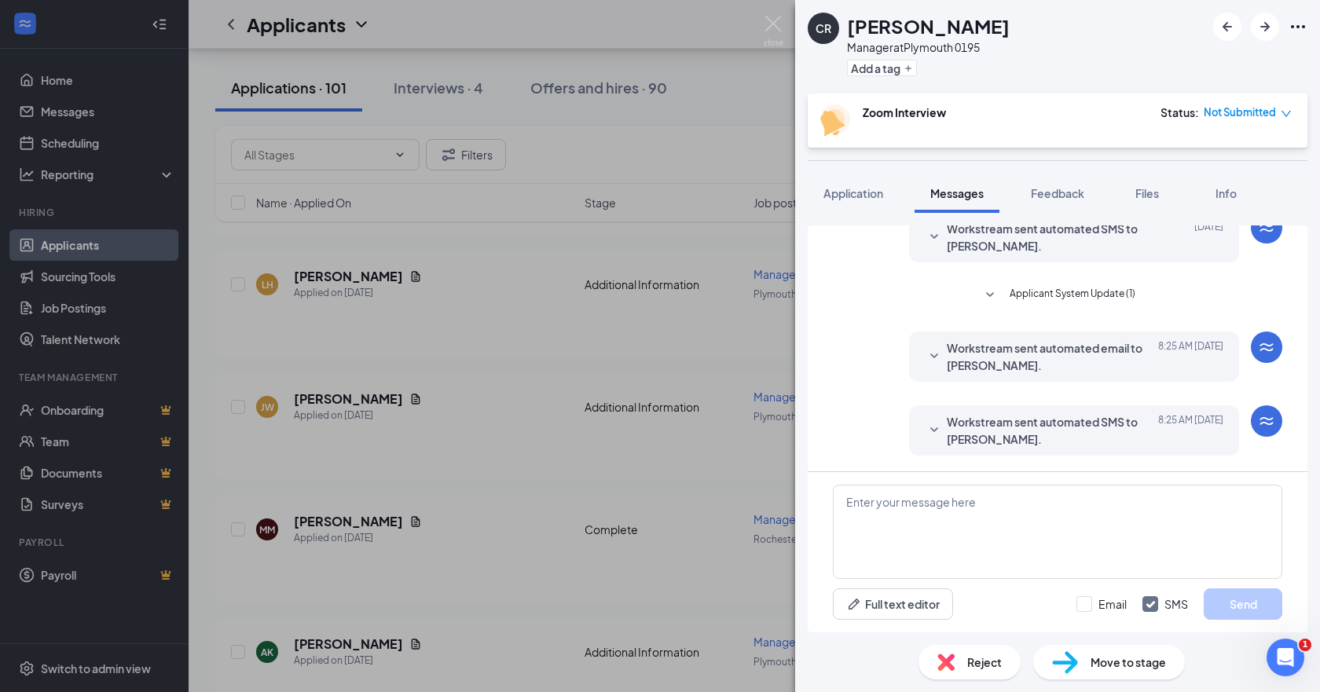
click at [1047, 440] on span "Workstream sent automated SMS to [PERSON_NAME]." at bounding box center [1050, 430] width 206 height 35
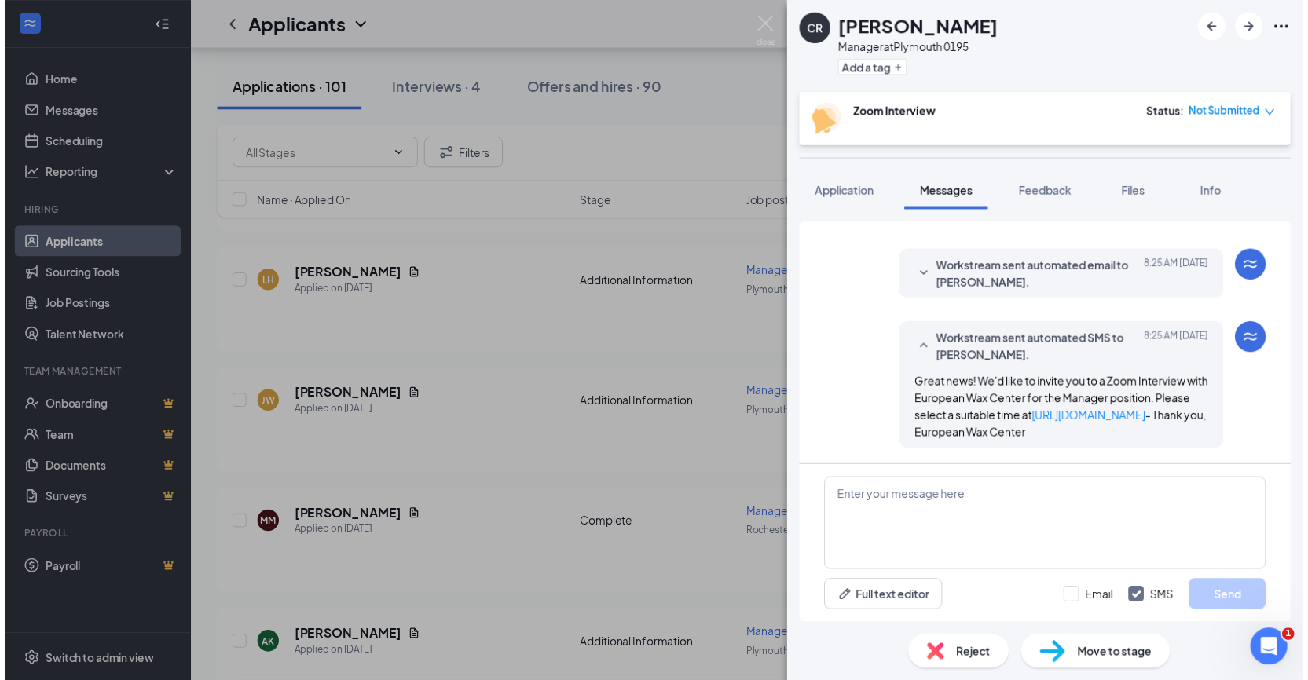
scroll to position [508, 0]
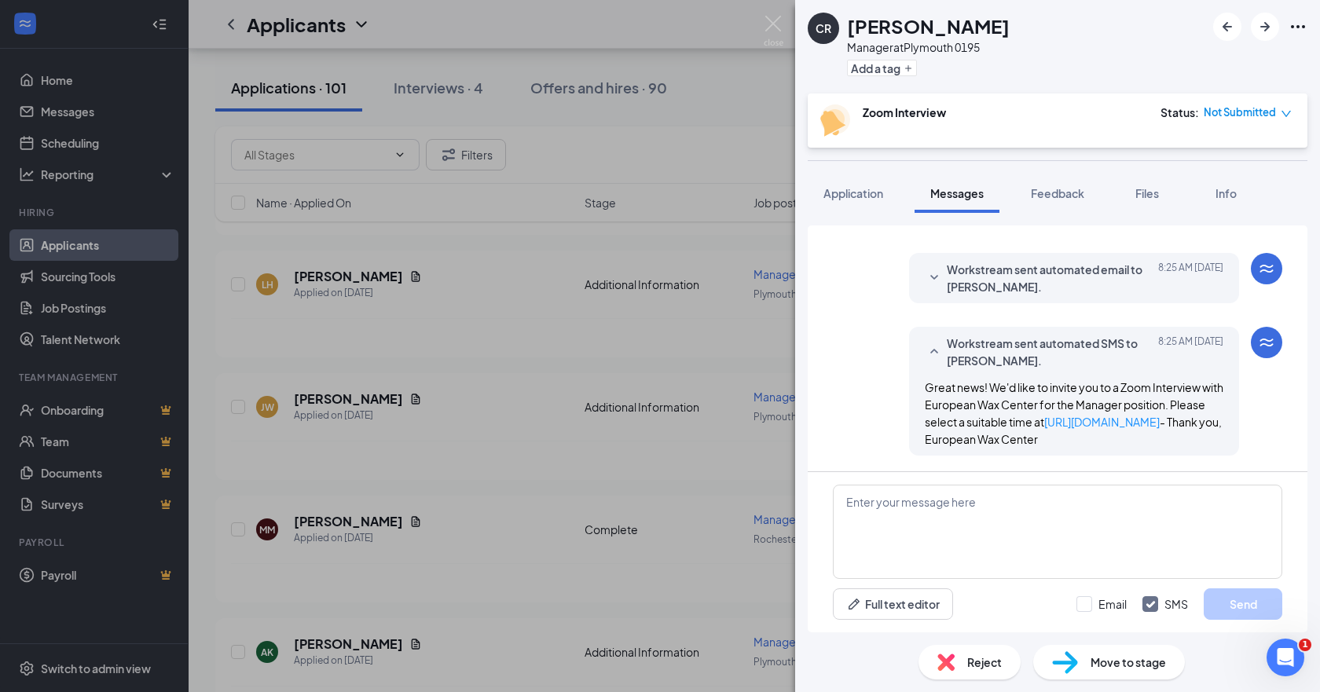
click at [656, 413] on div "CR [PERSON_NAME] Manager at [GEOGRAPHIC_DATA] 0195 Add a tag Zoom Interview Sta…" at bounding box center [660, 346] width 1320 height 692
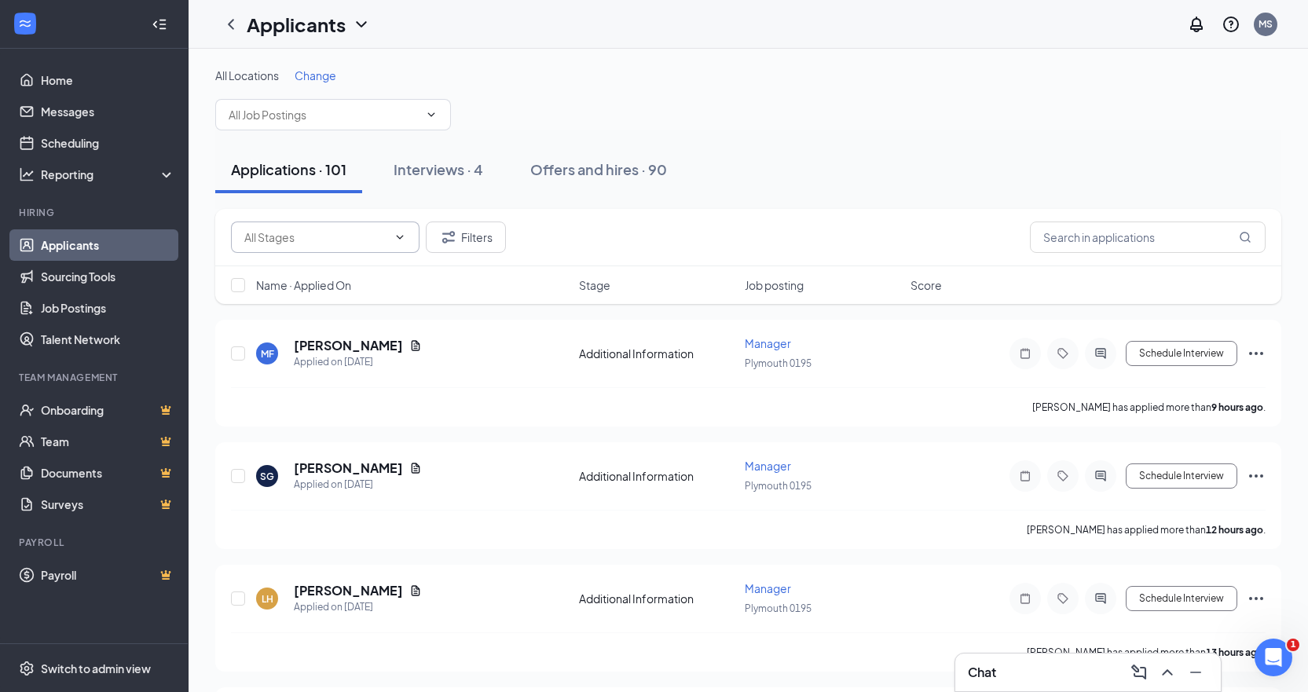
click at [354, 248] on span at bounding box center [325, 237] width 189 height 31
click at [333, 307] on div "Complete (86)" at bounding box center [325, 310] width 163 height 17
type input "Complete (86)"
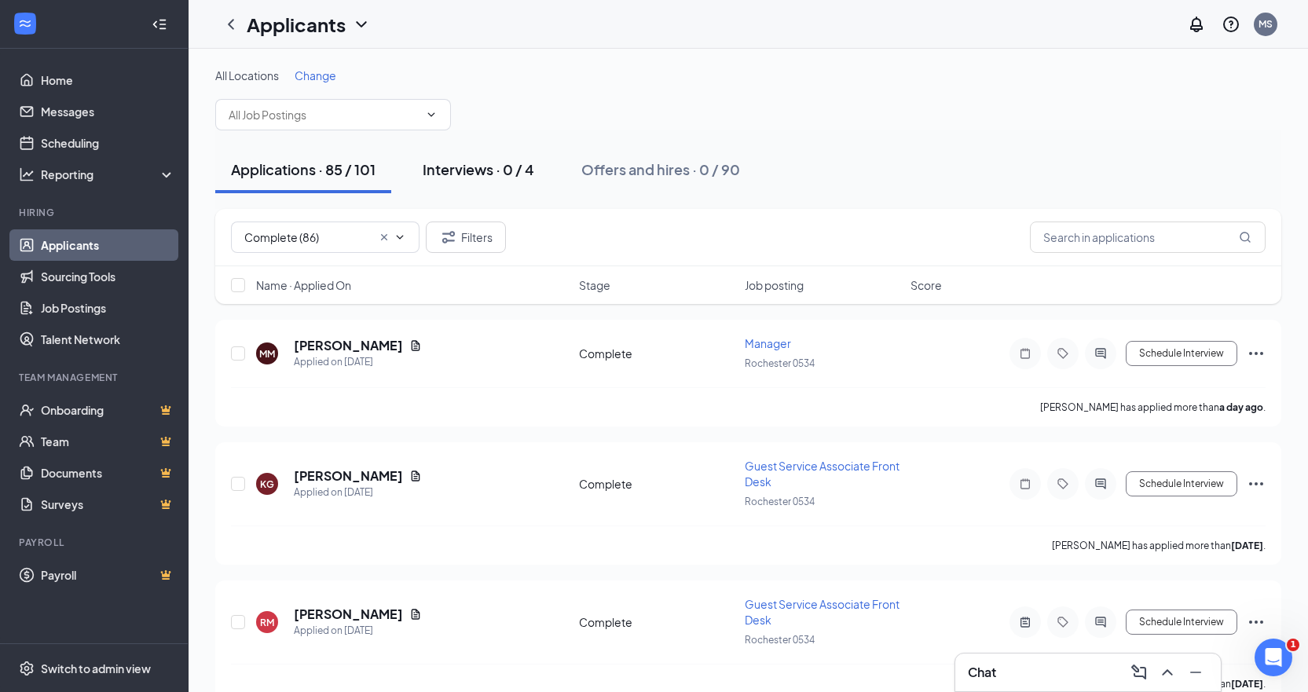
click at [493, 176] on div "Interviews · 0 / 4" at bounding box center [479, 170] width 112 height 20
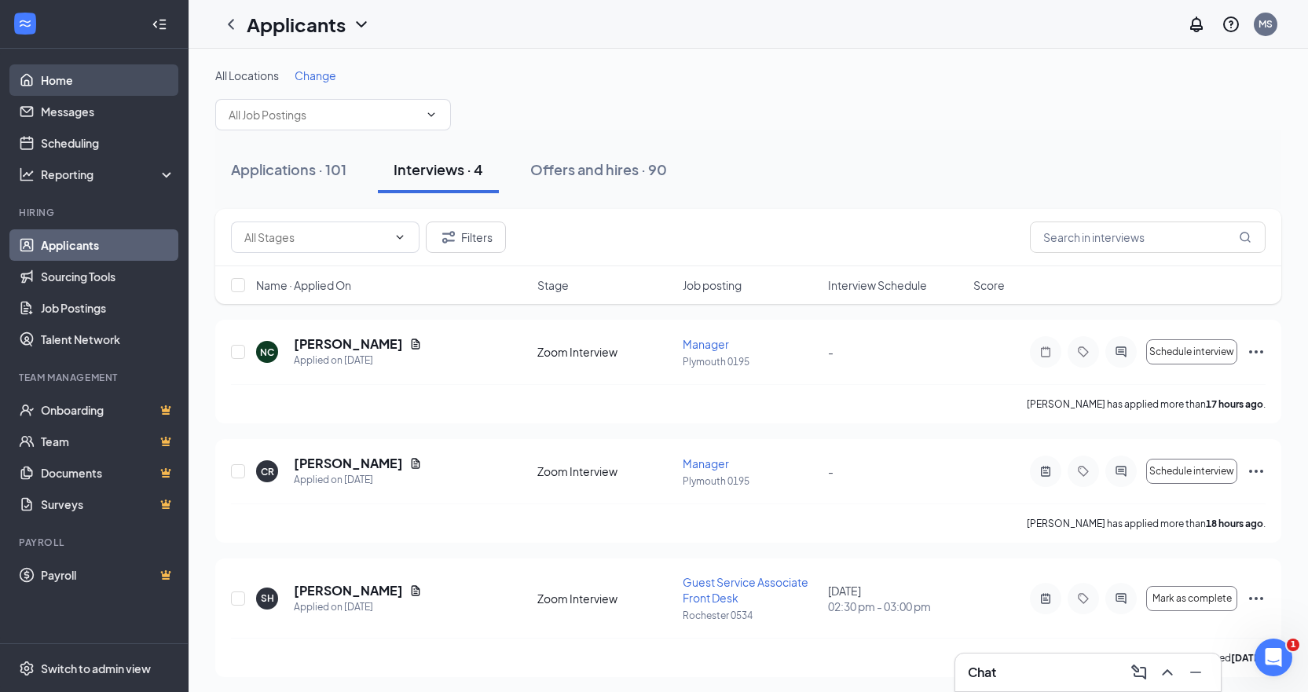
click at [142, 77] on link "Home" at bounding box center [108, 79] width 134 height 31
